Goal: Task Accomplishment & Management: Complete application form

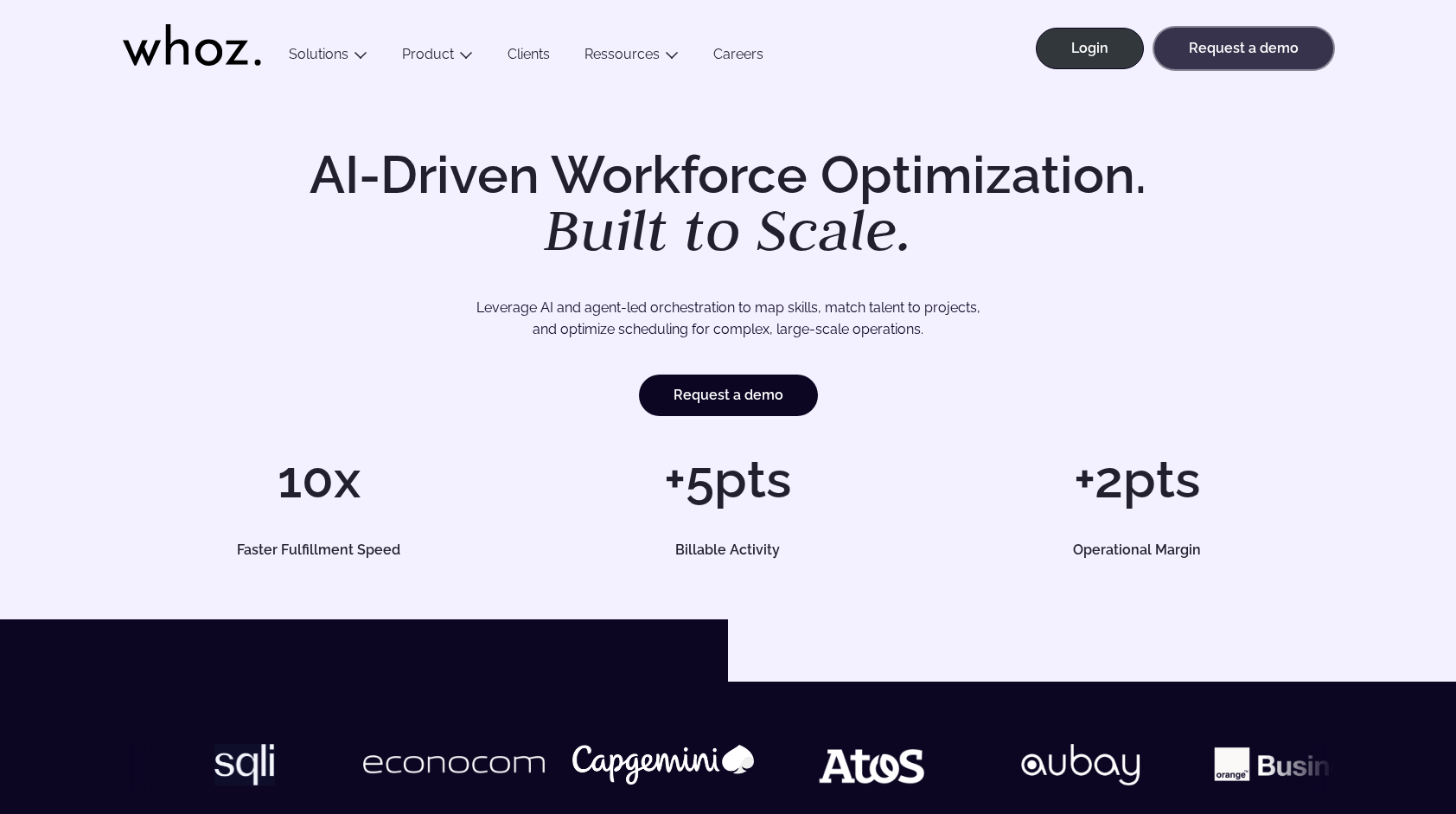
click at [1214, 54] on link "Request a demo" at bounding box center [1244, 48] width 179 height 42
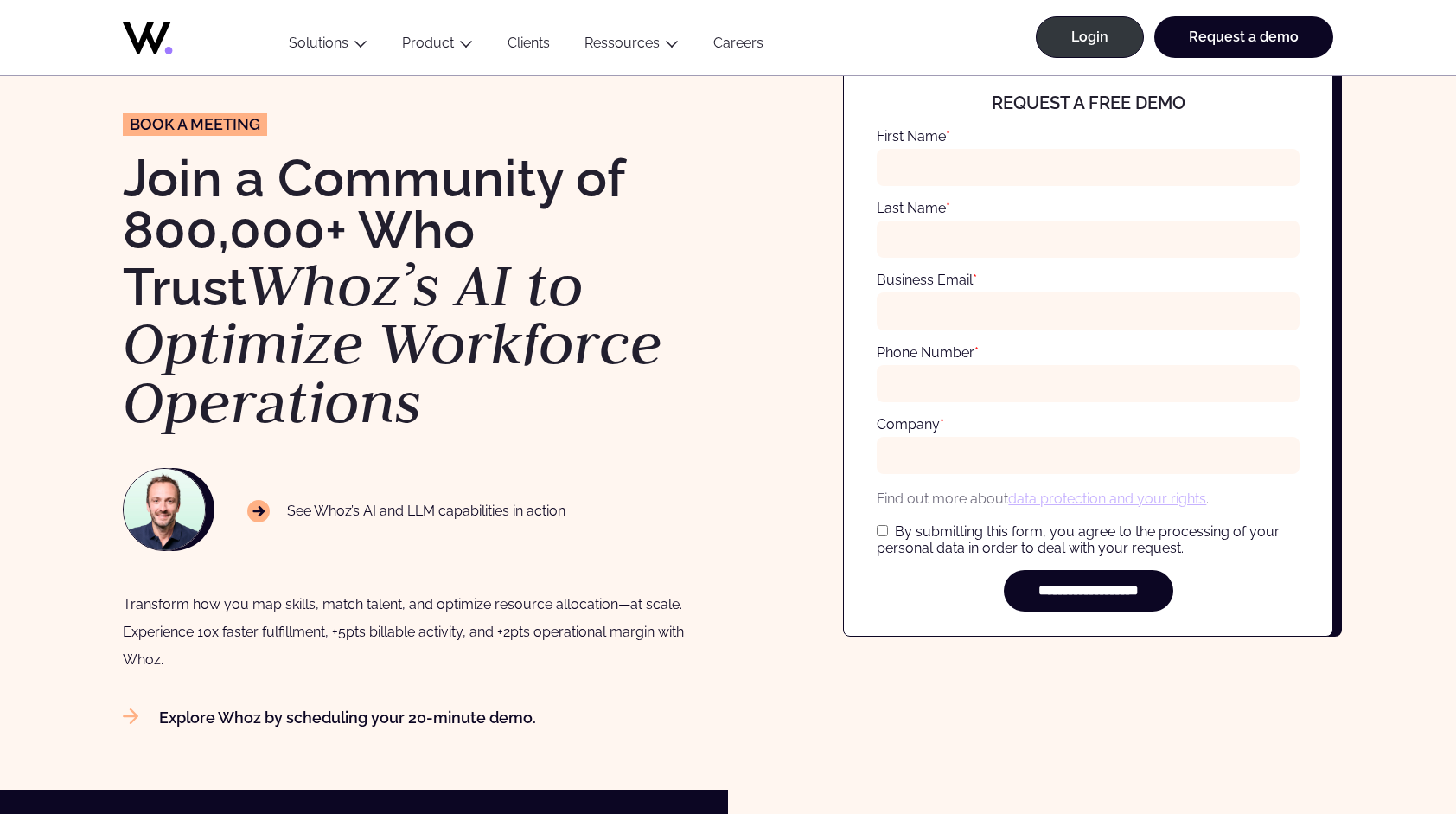
scroll to position [87, 0]
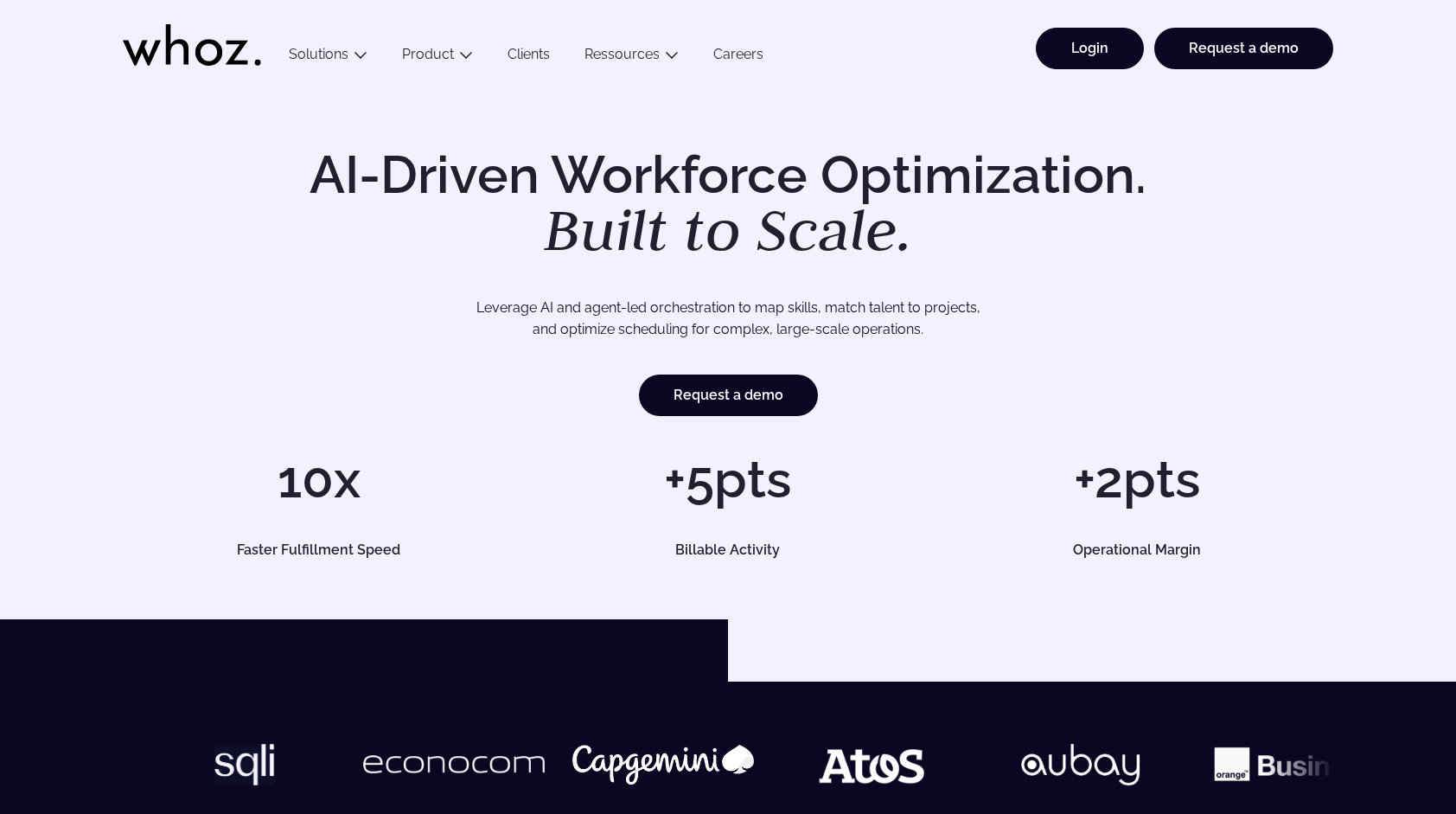
click at [1088, 57] on link "Login" at bounding box center [1090, 48] width 108 height 42
